Goal: Use online tool/utility: Utilize a website feature to perform a specific function

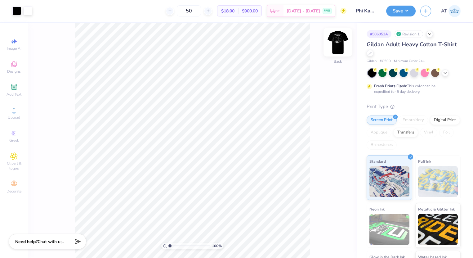
click at [340, 46] on img at bounding box center [337, 42] width 25 height 25
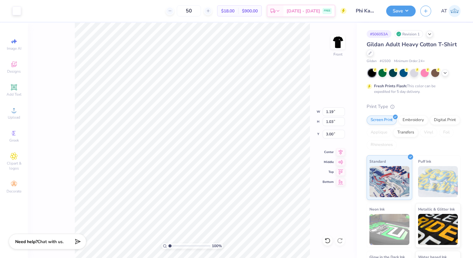
type input "1.19"
type input "1.03"
type input "3.00"
click at [15, 12] on div at bounding box center [16, 10] width 9 height 9
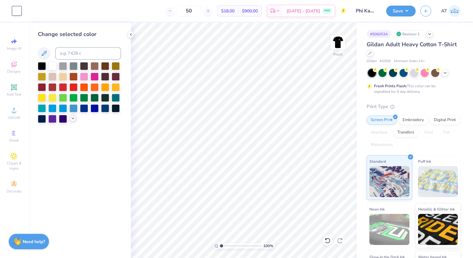
click at [76, 119] on div at bounding box center [72, 118] width 7 height 7
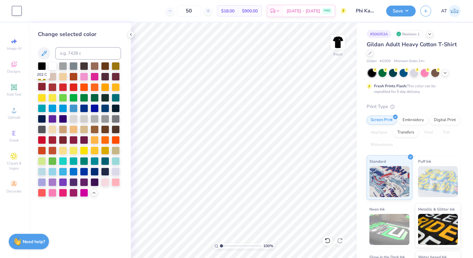
click at [43, 87] on div at bounding box center [42, 86] width 8 height 8
click at [51, 86] on div at bounding box center [52, 86] width 8 height 8
click at [63, 86] on div at bounding box center [63, 86] width 8 height 8
click at [51, 140] on div at bounding box center [52, 139] width 8 height 8
click at [49, 61] on div "Change selected color" at bounding box center [79, 113] width 83 height 166
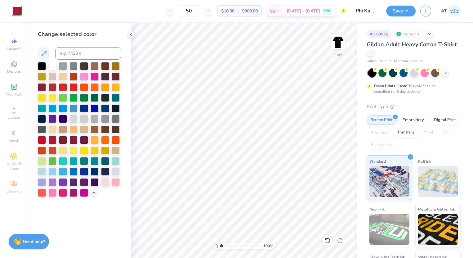
click at [110, 134] on div at bounding box center [79, 129] width 83 height 135
click at [330, 240] on div at bounding box center [327, 240] width 10 height 10
click at [323, 240] on div at bounding box center [327, 240] width 10 height 10
click at [323, 239] on div at bounding box center [327, 240] width 10 height 10
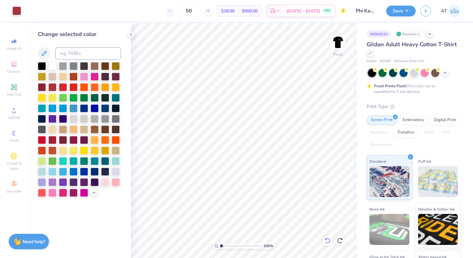
click at [324, 239] on div at bounding box center [327, 240] width 10 height 10
